Goal: Information Seeking & Learning: Learn about a topic

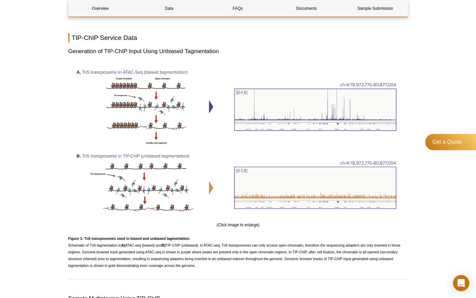
scroll to position [647, 0]
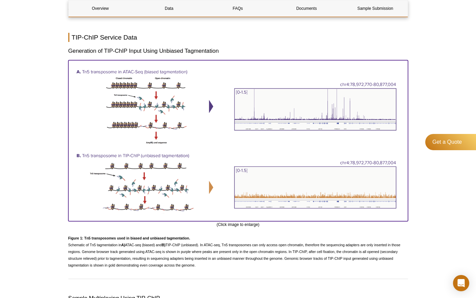
click at [222, 213] on img at bounding box center [238, 139] width 340 height 159
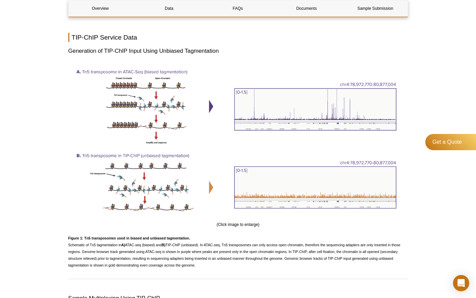
click at [128, 236] on strong "Figure 1: Tn5 transposomes used in biased and unbiased tagmentation." at bounding box center [129, 238] width 122 height 4
click at [137, 251] on span "Figure 1: Tn5 transposomes used in biased and unbiased tagmentation. Schematic …" at bounding box center [234, 251] width 333 height 31
click at [213, 261] on p "Figure 1: Tn5 transposomes used in biased and unbiased tagmentation. Schematic …" at bounding box center [238, 252] width 340 height 34
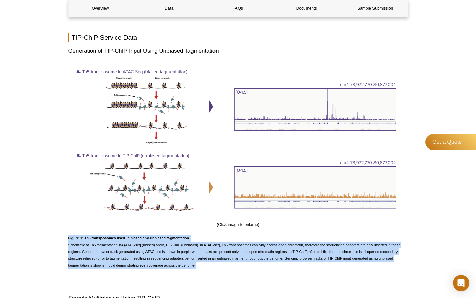
drag, startPoint x: 205, startPoint y: 271, endPoint x: 66, endPoint y: 239, distance: 142.0
copy div "Figure 1: Tn5 transposomes used in biased and unbiased tagmentation. Schematic …"
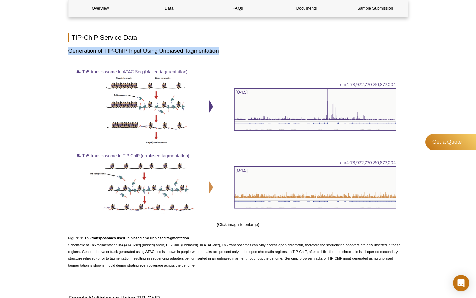
drag, startPoint x: 62, startPoint y: 53, endPoint x: 219, endPoint y: 53, distance: 157.1
copy h3 "Generation of TIP-ChIP Input Using Unbiased Tagmentation"
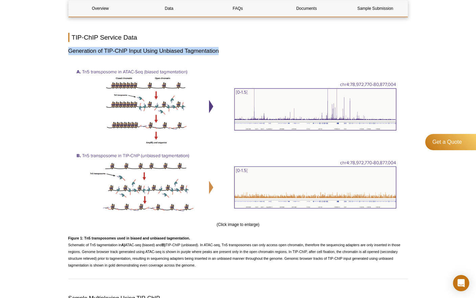
drag, startPoint x: 229, startPoint y: 50, endPoint x: 65, endPoint y: 47, distance: 163.9
copy h3 "Generation of TIP-ChIP Input Using Unbiased Tagmentation"
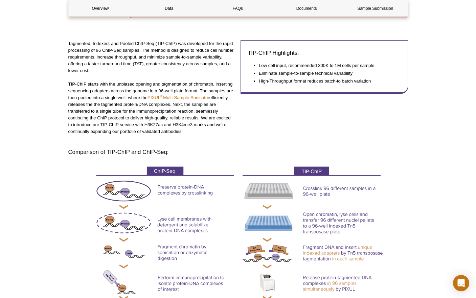
scroll to position [142, 0]
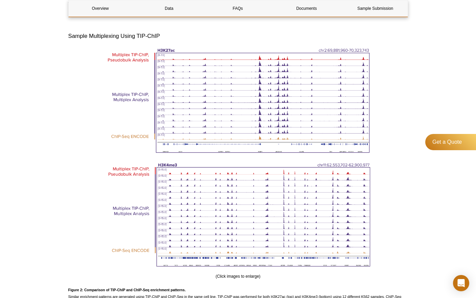
scroll to position [914, 0]
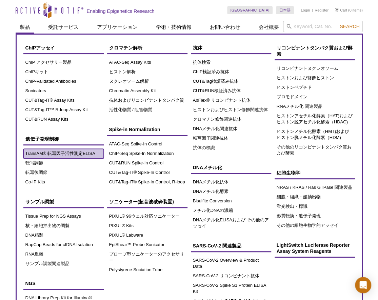
click at [36, 150] on link "TransAM® 転写因子活性測定ELISA" at bounding box center [63, 153] width 80 height 9
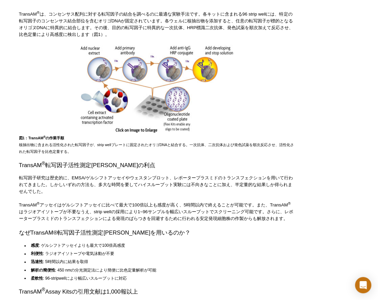
scroll to position [295, 0]
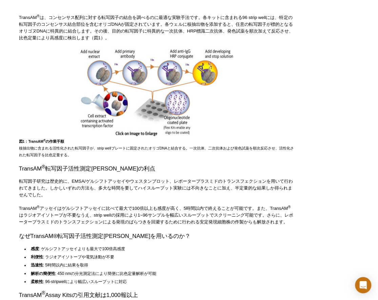
click at [223, 268] on li "迅速性 : 5時間以内に結果を取得" at bounding box center [158, 264] width 259 height 8
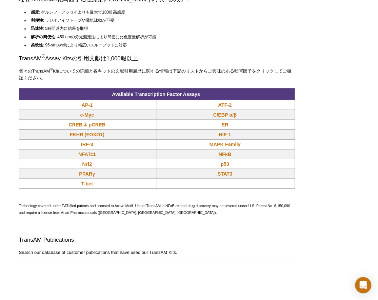
scroll to position [532, 0]
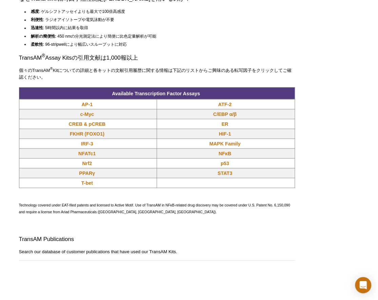
click at [259, 243] on h2 "TransAM Publications" at bounding box center [157, 239] width 276 height 8
click at [119, 128] on td "CREB & pCREB" at bounding box center [88, 124] width 138 height 10
click at [222, 156] on link "NFκB" at bounding box center [224, 153] width 13 height 7
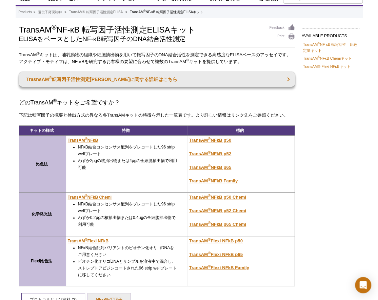
scroll to position [68, 0]
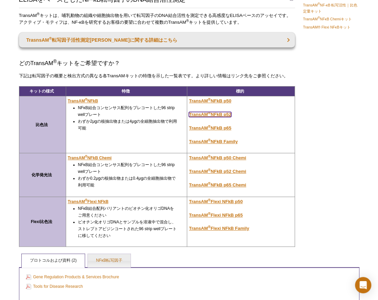
click at [226, 115] on u "TransAM ® NFkB p52" at bounding box center [210, 114] width 42 height 5
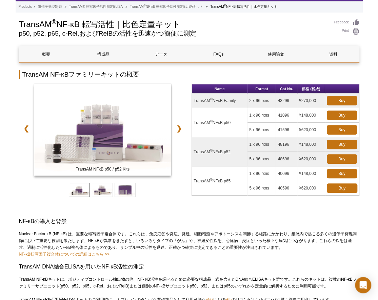
scroll to position [102, 0]
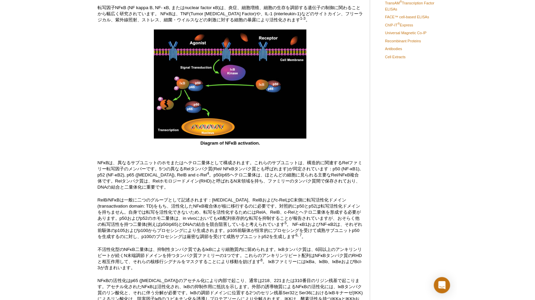
scroll to position [135, 0]
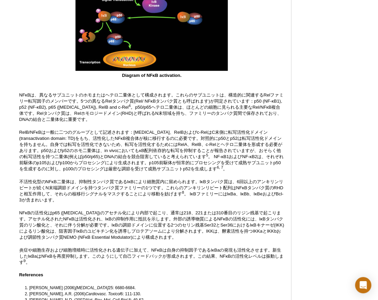
drag, startPoint x: 44, startPoint y: 42, endPoint x: 84, endPoint y: 3, distance: 55.6
click at [44, 42] on div "Diagram of NFκB activation." at bounding box center [151, 20] width 265 height 117
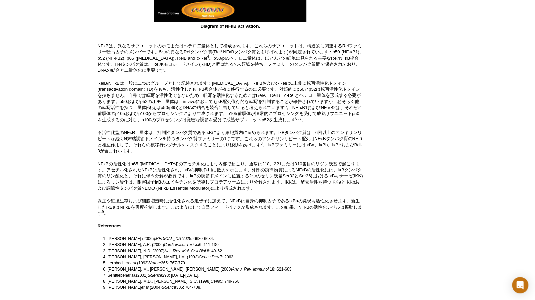
scroll to position [0, 0]
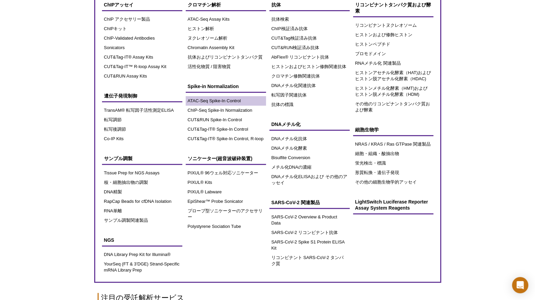
scroll to position [38, 0]
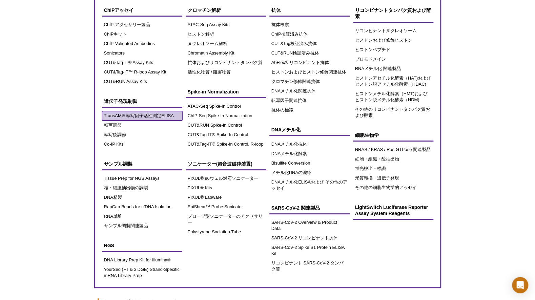
click at [121, 113] on link "TransAM® 転写因子活性測定ELISA" at bounding box center [142, 115] width 80 height 9
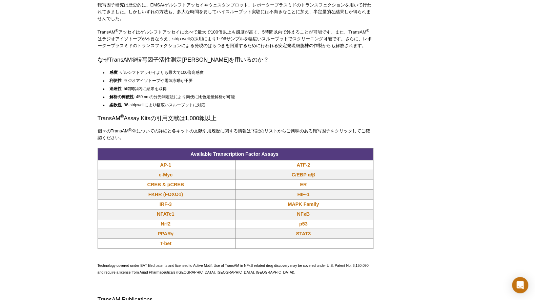
scroll to position [471, 0]
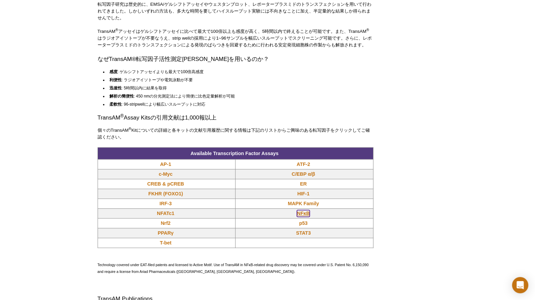
click at [308, 217] on link "NFκB" at bounding box center [303, 213] width 13 height 7
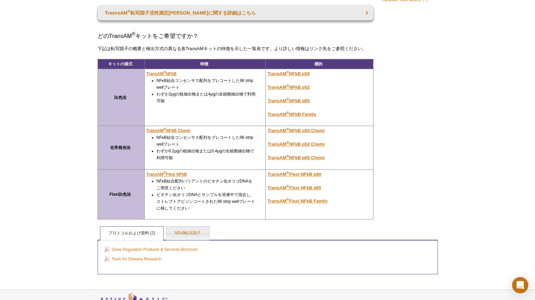
scroll to position [95, 0]
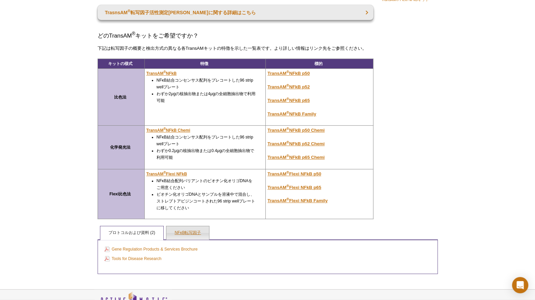
click at [184, 233] on link "NFκB転写因子" at bounding box center [187, 233] width 43 height 14
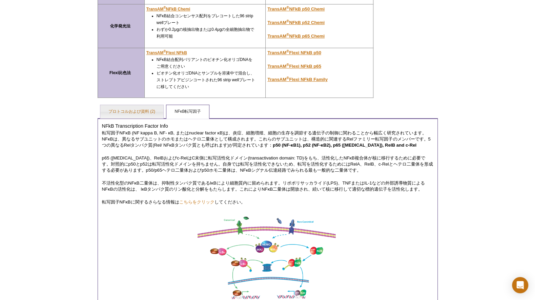
scroll to position [215, 0]
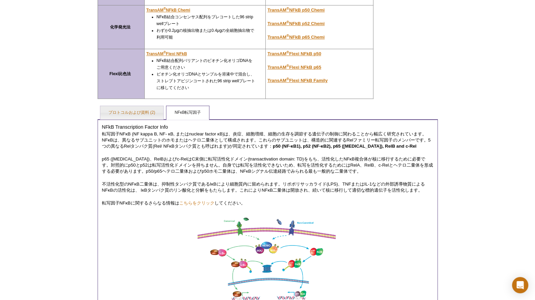
click at [35, 124] on div "Active Motif Logo Enabling Epigenetics Research 0 Search Skip to content Active…" at bounding box center [267, 89] width 535 height 609
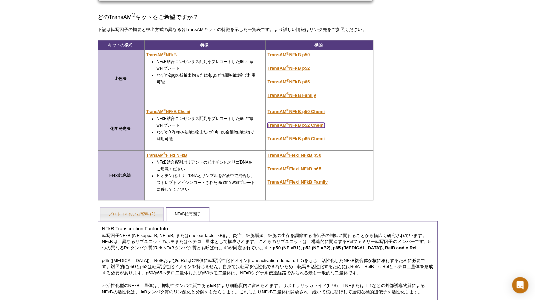
click at [307, 125] on u "TransAM ® NFkB p52 Chemi" at bounding box center [295, 125] width 57 height 5
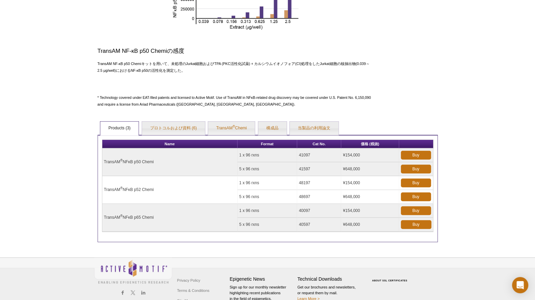
scroll to position [237, 0]
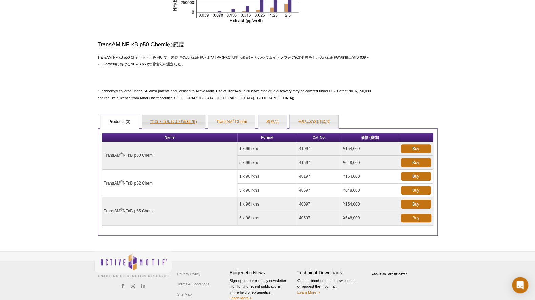
click at [177, 122] on link "プロトコルおよび資料 (6)" at bounding box center [173, 122] width 63 height 14
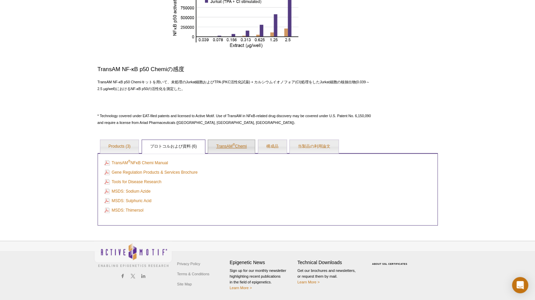
click at [228, 146] on link "TransAM ® Chemi" at bounding box center [231, 147] width 47 height 14
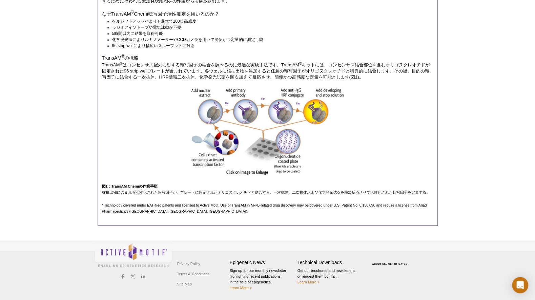
scroll to position [236, 0]
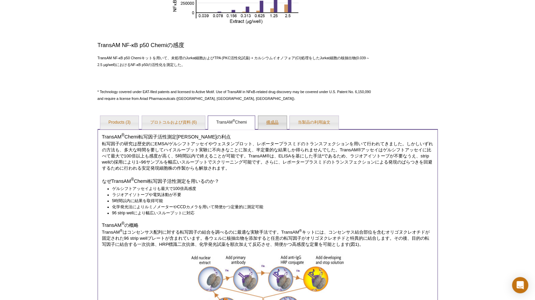
click at [269, 125] on link "構成品" at bounding box center [272, 123] width 28 height 14
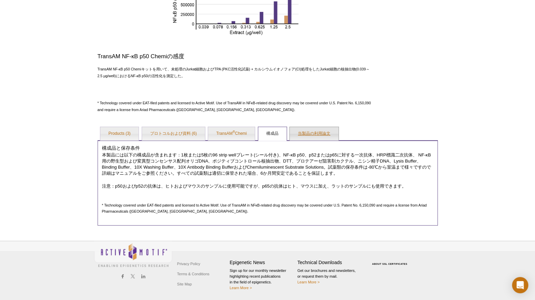
click at [308, 133] on link "当製品の利用論文" at bounding box center [314, 134] width 49 height 14
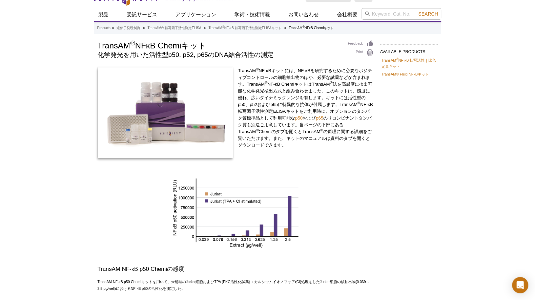
scroll to position [6, 0]
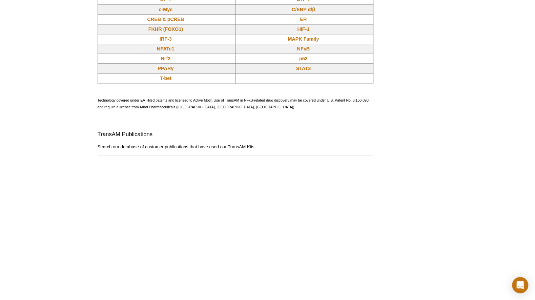
scroll to position [471, 0]
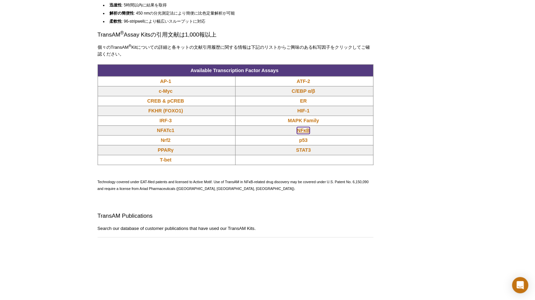
click at [307, 134] on link "NFκB" at bounding box center [303, 130] width 13 height 7
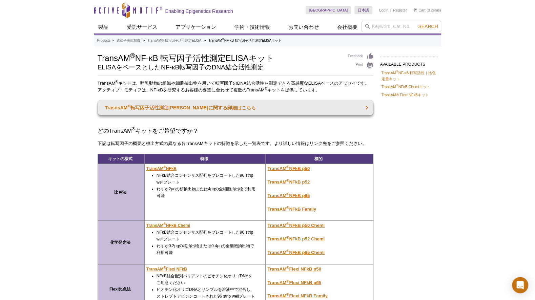
click at [300, 186] on td "TransAM ® NFkB p50 TransAM ® NFkB p52 TransAM ® NFkB p65 TransAM ® NFkB Family" at bounding box center [318, 192] width 107 height 57
click at [299, 183] on u "TransAM ® NFkB p52" at bounding box center [288, 181] width 42 height 5
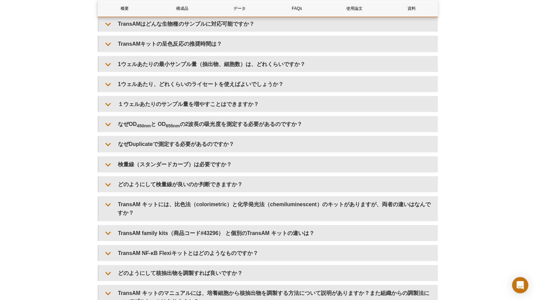
scroll to position [982, 0]
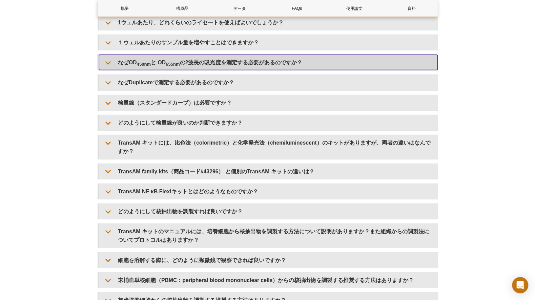
click at [140, 59] on summary "なぜOD 450nm と OD 655nm の2波長の吸光度を測定する必要があるのですか？" at bounding box center [268, 62] width 338 height 15
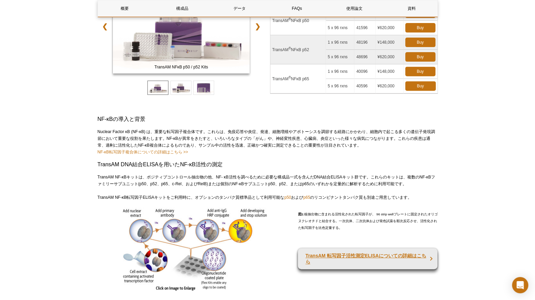
scroll to position [34, 0]
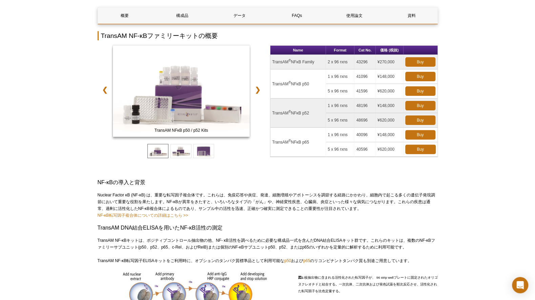
scroll to position [74, 0]
